Goal: Navigation & Orientation: Find specific page/section

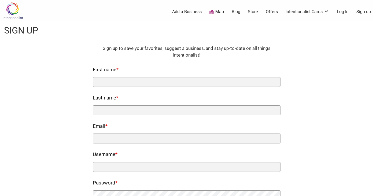
click at [344, 13] on link "Log In" at bounding box center [343, 12] width 12 height 6
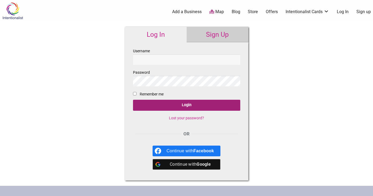
type input "[EMAIL_ADDRESS][DOMAIN_NAME]"
click at [186, 108] on input "Login" at bounding box center [186, 105] width 107 height 11
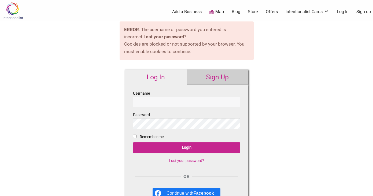
type input "[EMAIL_ADDRESS][DOMAIN_NAME]"
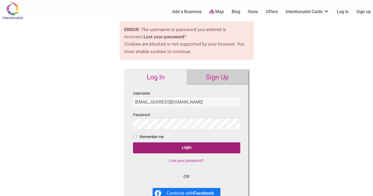
click at [177, 148] on input "Login" at bounding box center [186, 147] width 107 height 11
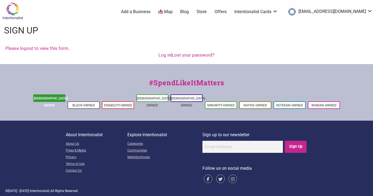
click at [52, 98] on link "[DEMOGRAPHIC_DATA]-Owned" at bounding box center [51, 102] width 35 height 11
